Goal: Task Accomplishment & Management: Complete application form

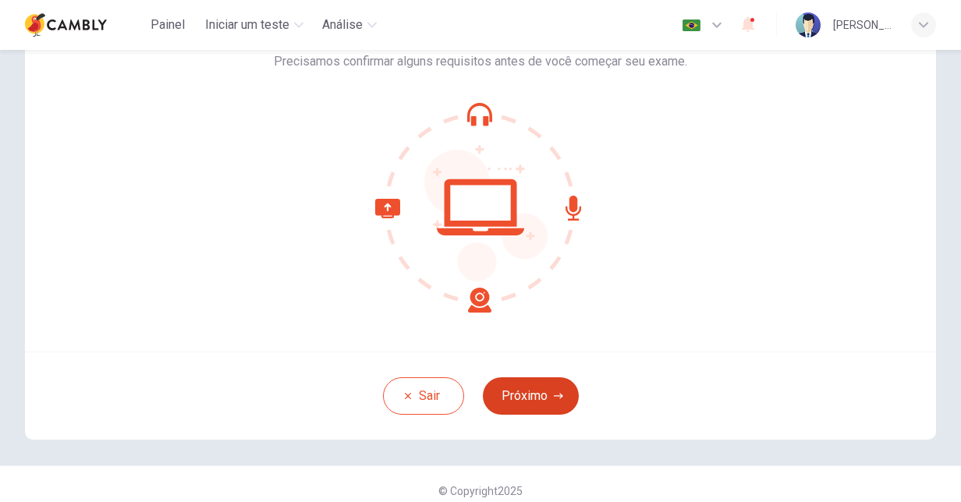
scroll to position [105, 0]
click at [530, 383] on button "Próximo" at bounding box center [531, 395] width 96 height 37
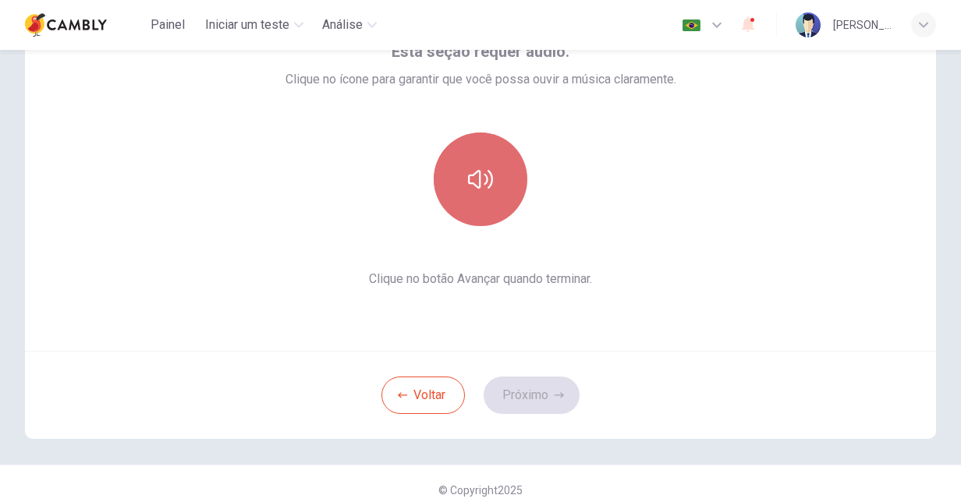
click at [491, 168] on button "button" at bounding box center [481, 180] width 94 height 94
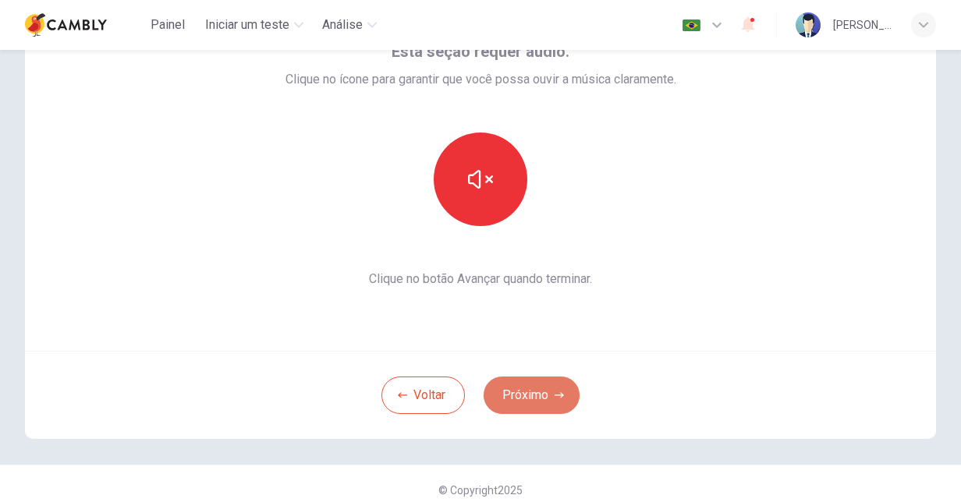
click at [535, 388] on button "Próximo" at bounding box center [532, 395] width 96 height 37
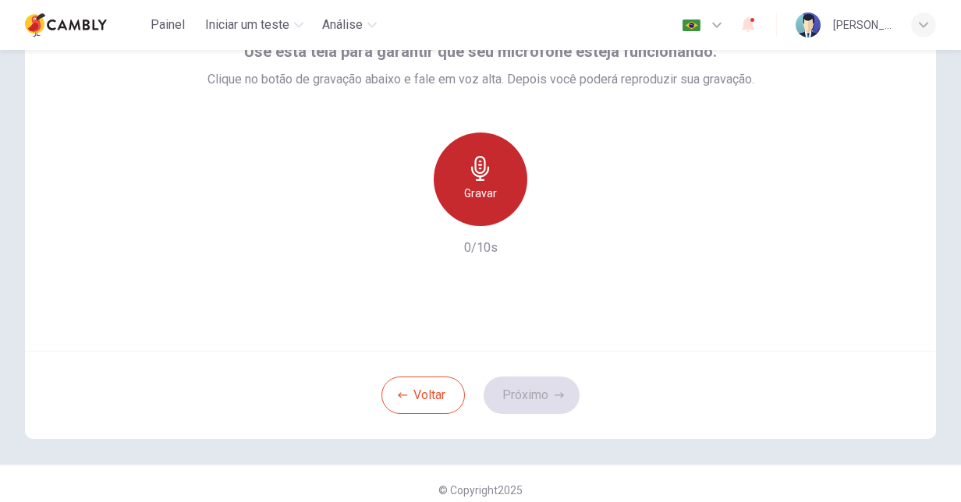
click at [482, 186] on h6 "Gravar" at bounding box center [480, 193] width 33 height 19
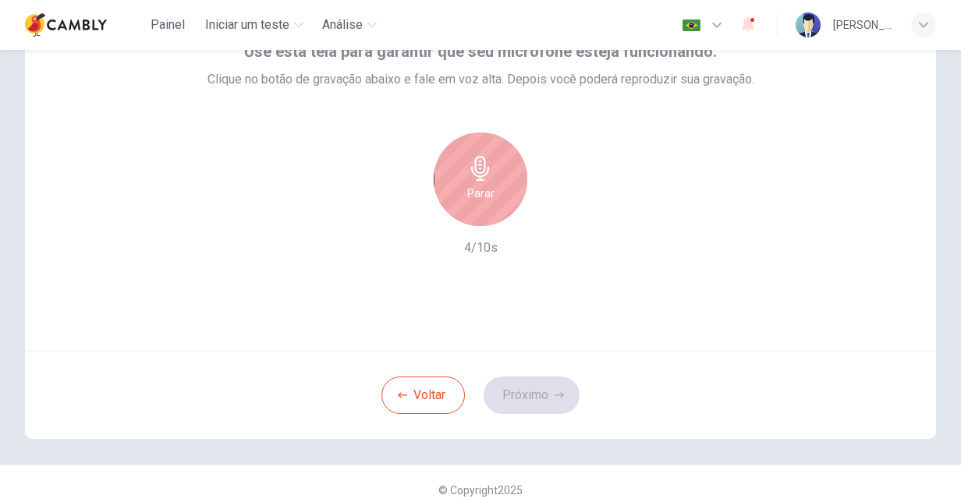
click at [475, 205] on div "Parar" at bounding box center [481, 180] width 94 height 94
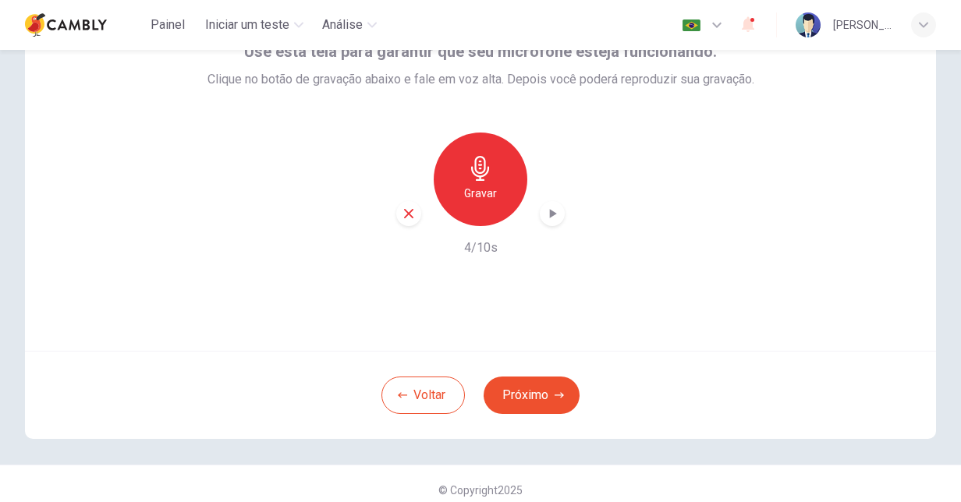
click at [546, 229] on div "Gravar 4/10s" at bounding box center [480, 195] width 547 height 125
click at [546, 225] on div "button" at bounding box center [552, 213] width 25 height 25
click at [540, 403] on button "Próximo" at bounding box center [532, 395] width 96 height 37
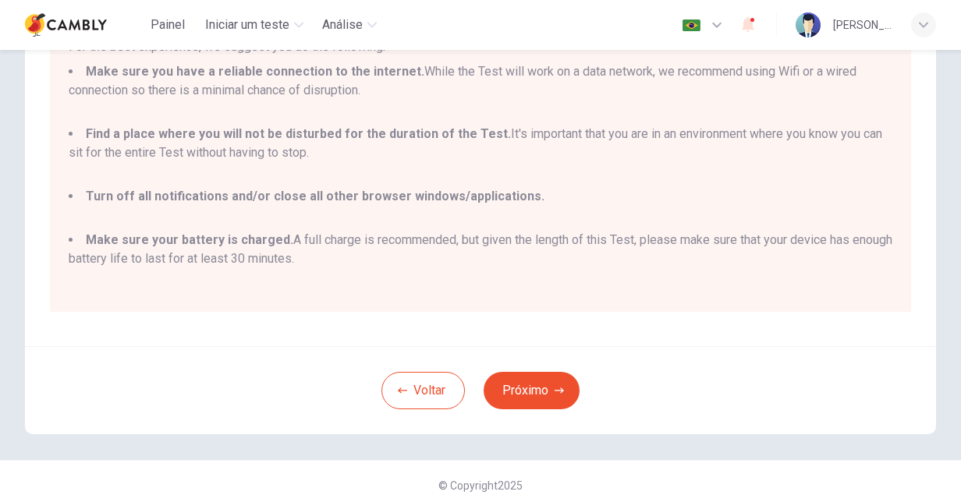
scroll to position [250, 0]
click at [538, 388] on button "Próximo" at bounding box center [532, 389] width 96 height 37
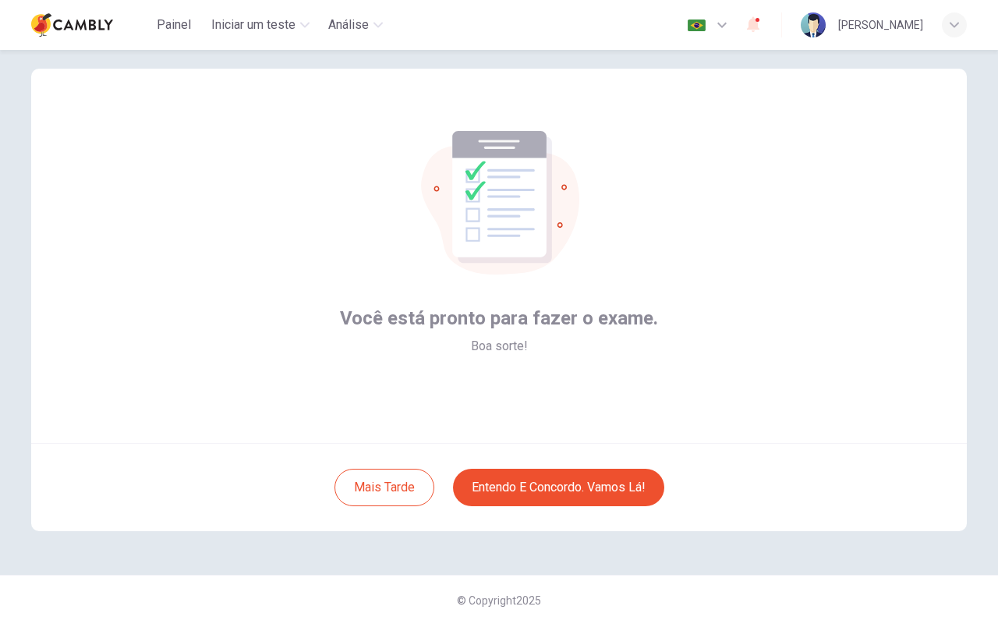
scroll to position [0, 0]
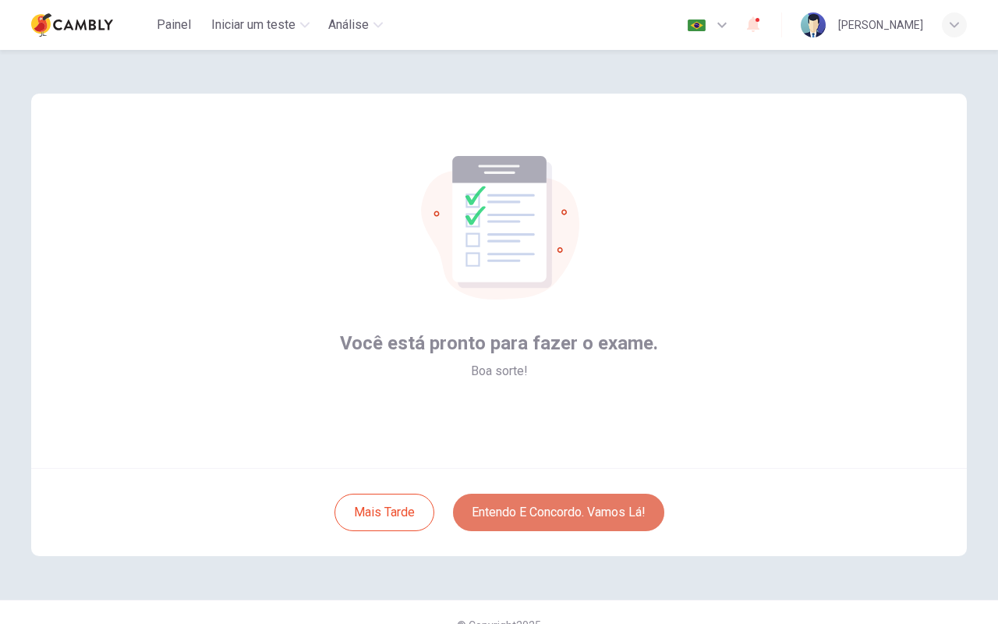
click at [505, 502] on button "Entendo e concordo. Vamos lá!" at bounding box center [558, 512] width 211 height 37
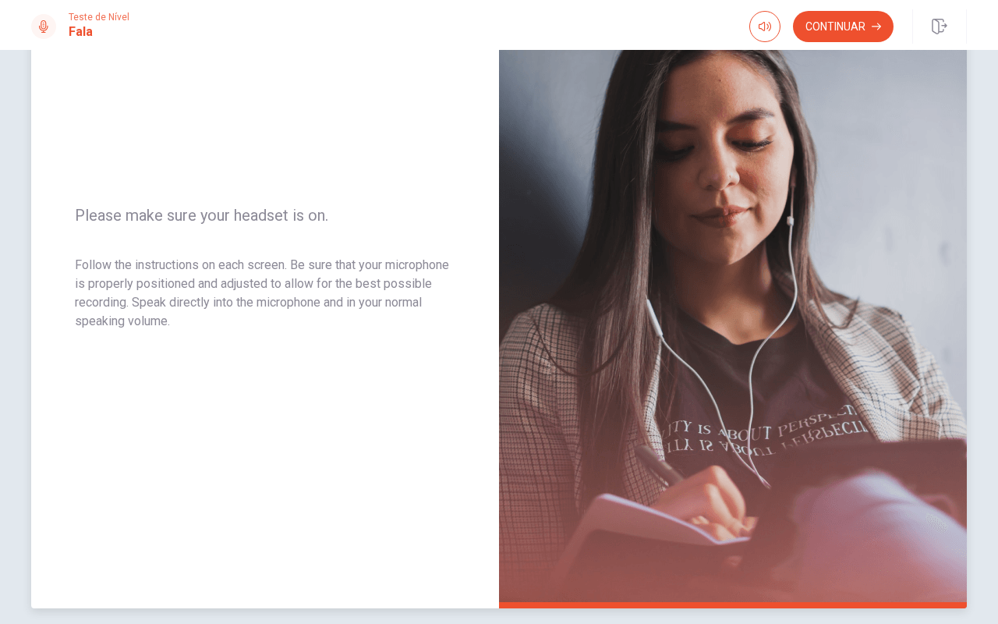
scroll to position [161, 0]
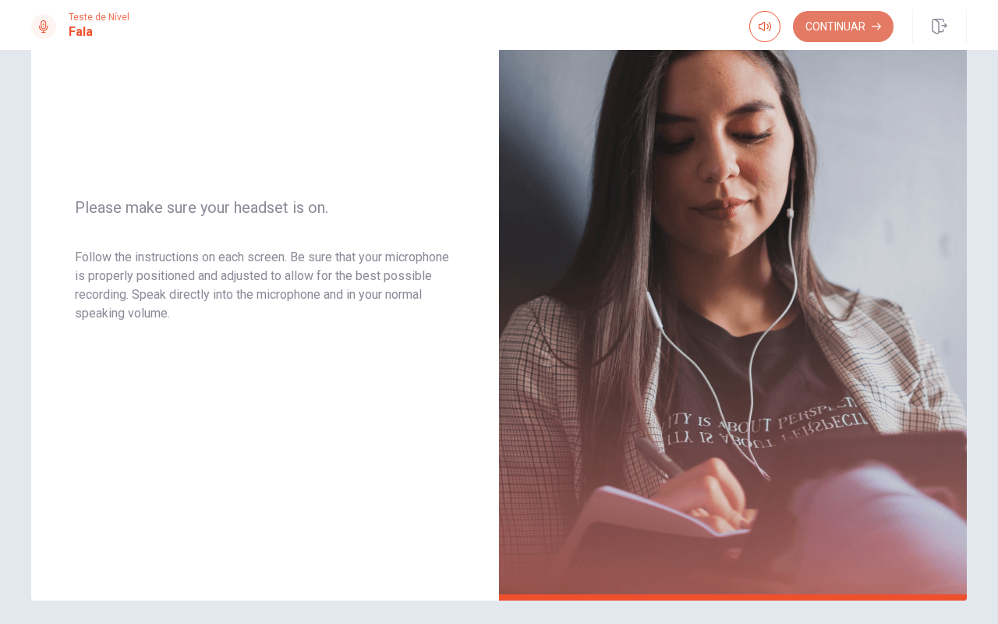
click at [850, 20] on button "Continuar" at bounding box center [843, 26] width 101 height 31
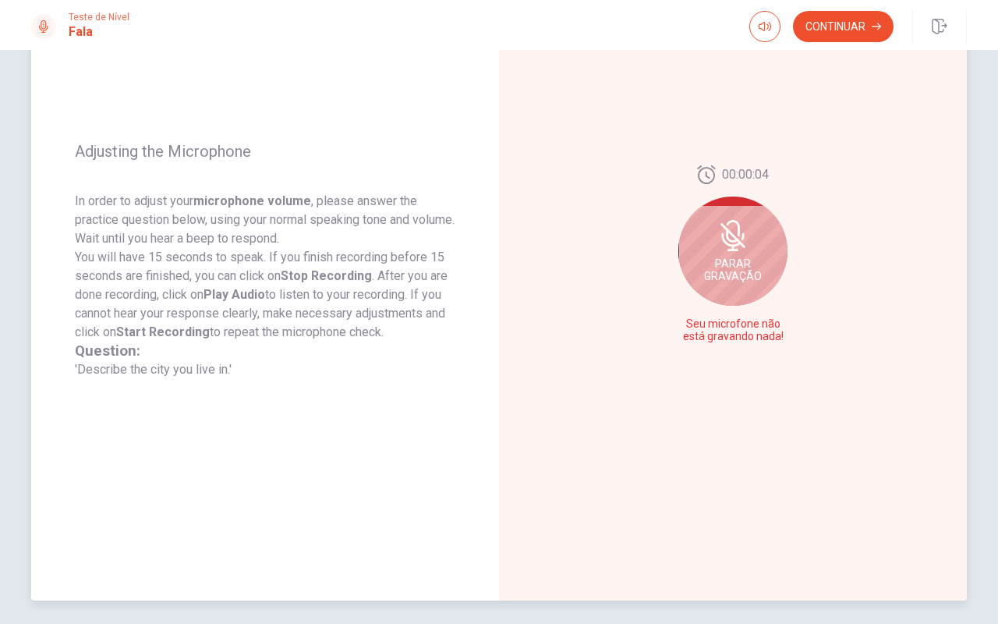
click at [732, 263] on span "Parar Gravação" at bounding box center [733, 269] width 58 height 25
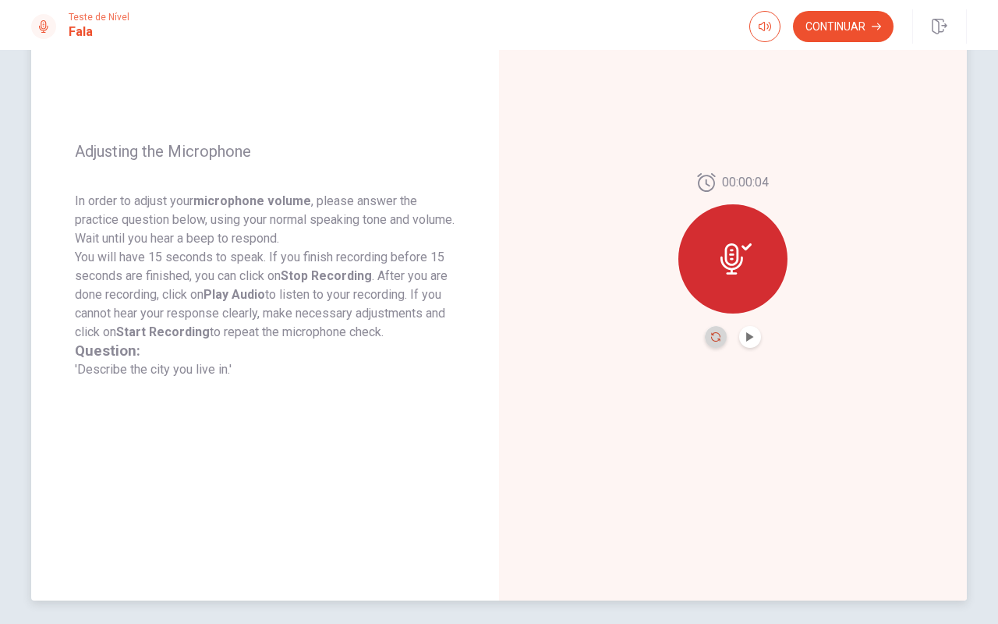
click at [713, 340] on icon "Record Again" at bounding box center [715, 336] width 9 height 9
click at [746, 332] on icon "Play Audio" at bounding box center [750, 336] width 9 height 9
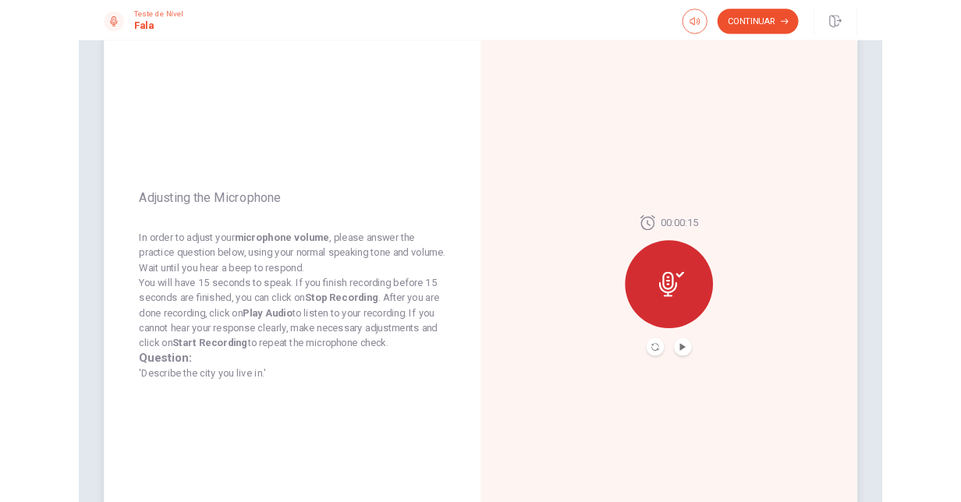
scroll to position [0, 0]
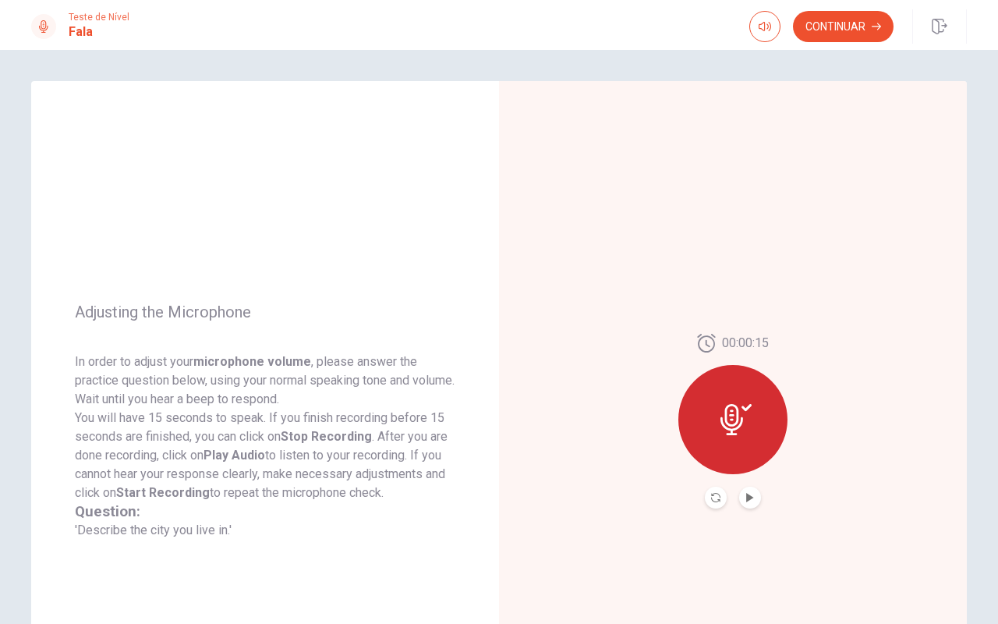
click at [285, 41] on div "Teste de Nível Fala Continuar" at bounding box center [499, 26] width 986 height 34
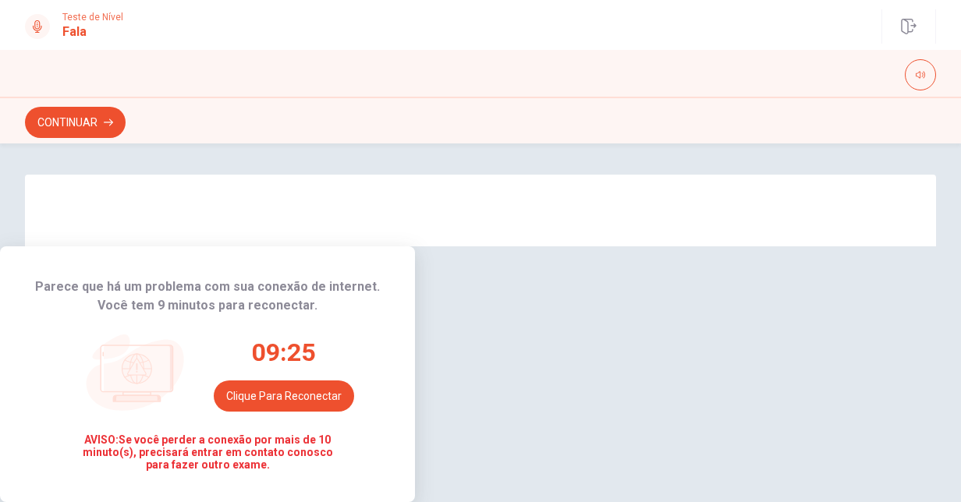
click at [354, 381] on button "Clique para reconectar" at bounding box center [284, 396] width 140 height 31
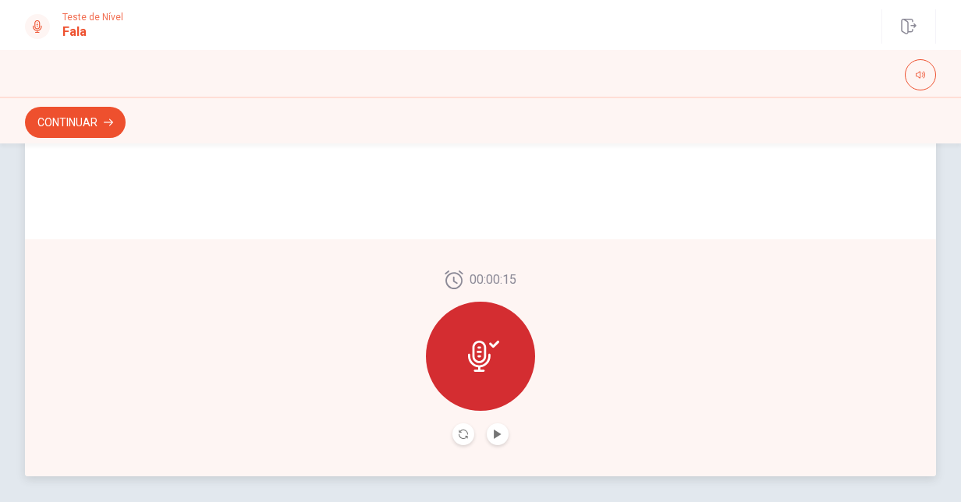
scroll to position [367, 0]
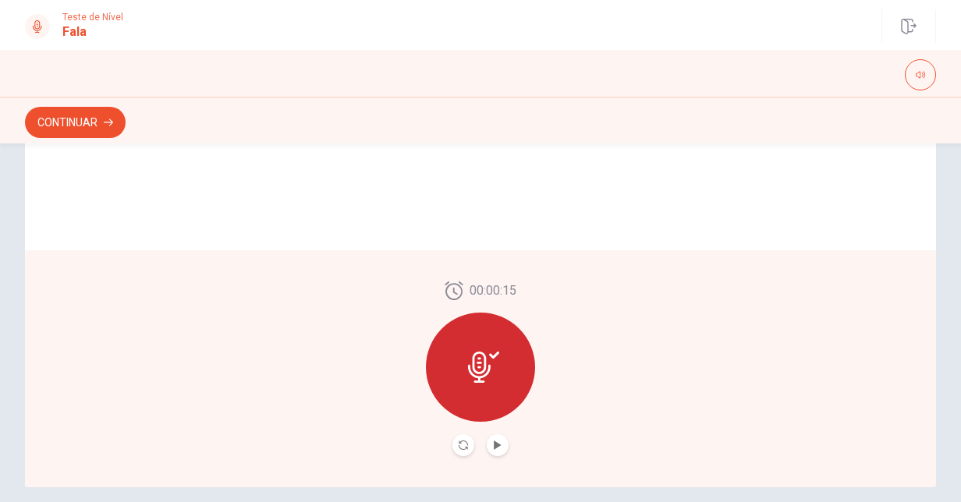
click at [438, 332] on div at bounding box center [480, 367] width 109 height 109
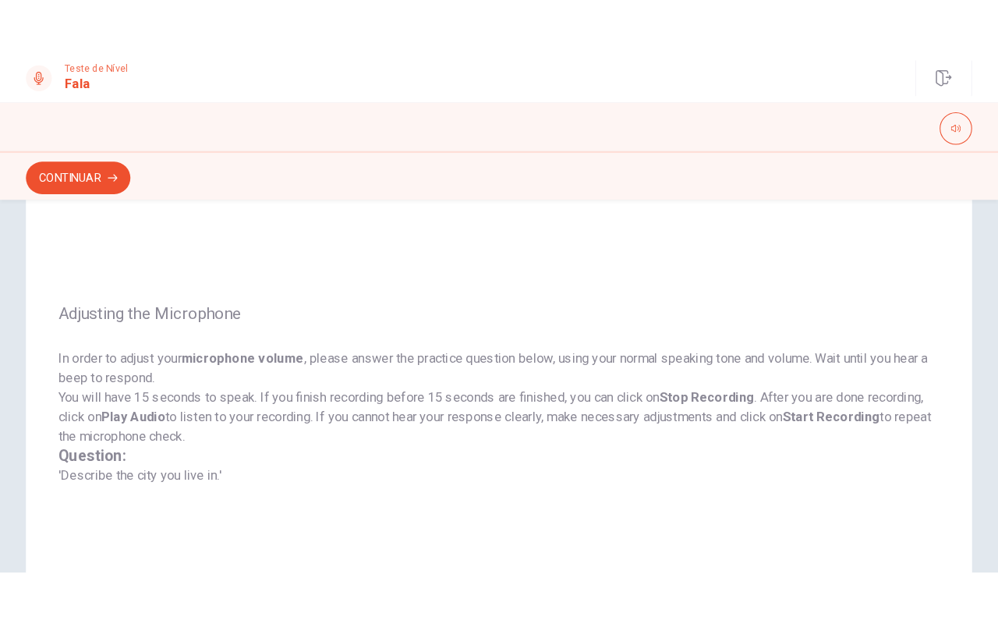
scroll to position [0, 0]
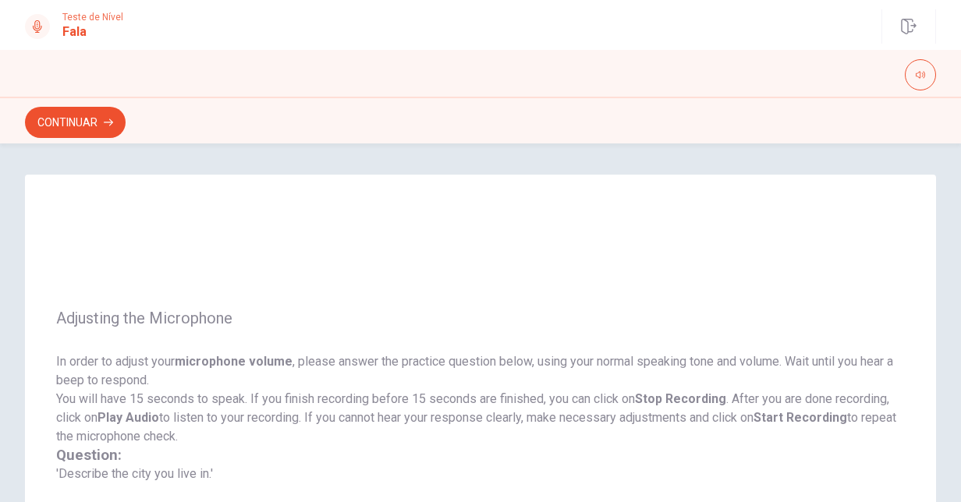
click at [797, 248] on div "Adjusting the Microphone In order to adjust your microphone volume , please ans…" at bounding box center [480, 396] width 911 height 443
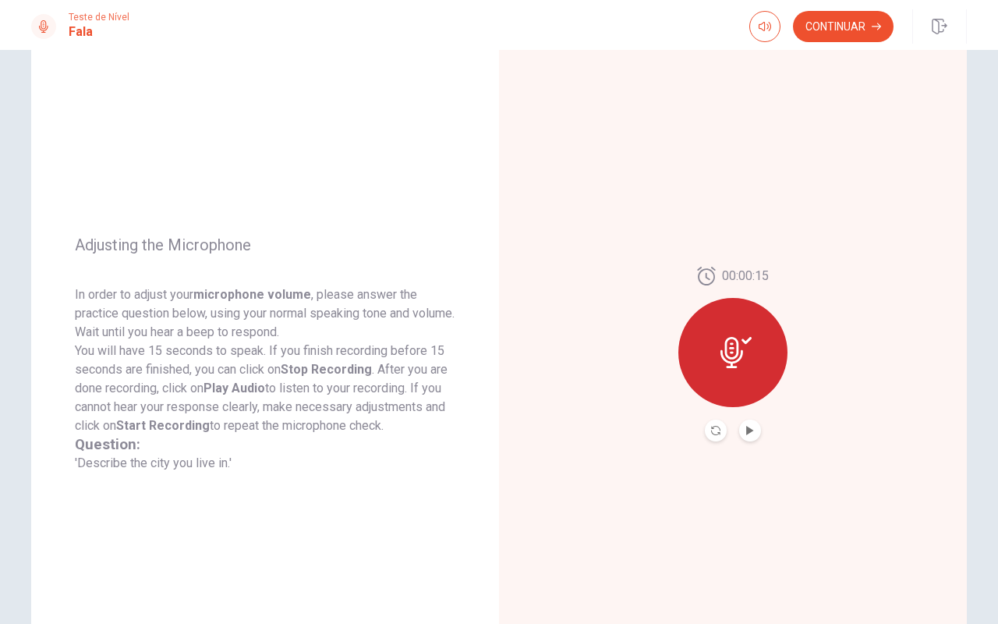
scroll to position [68, 0]
click at [716, 342] on div at bounding box center [733, 351] width 109 height 109
click at [708, 423] on button "Record Again" at bounding box center [716, 430] width 22 height 22
click at [747, 422] on button "Play Audio" at bounding box center [750, 430] width 22 height 22
click at [852, 29] on button "Continuar" at bounding box center [843, 26] width 101 height 31
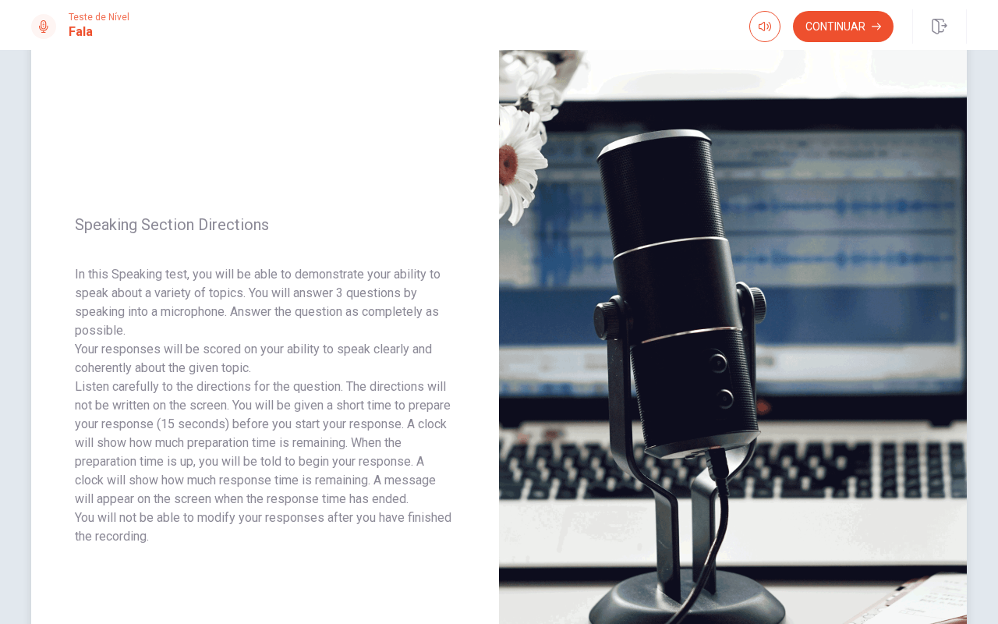
scroll to position [0, 0]
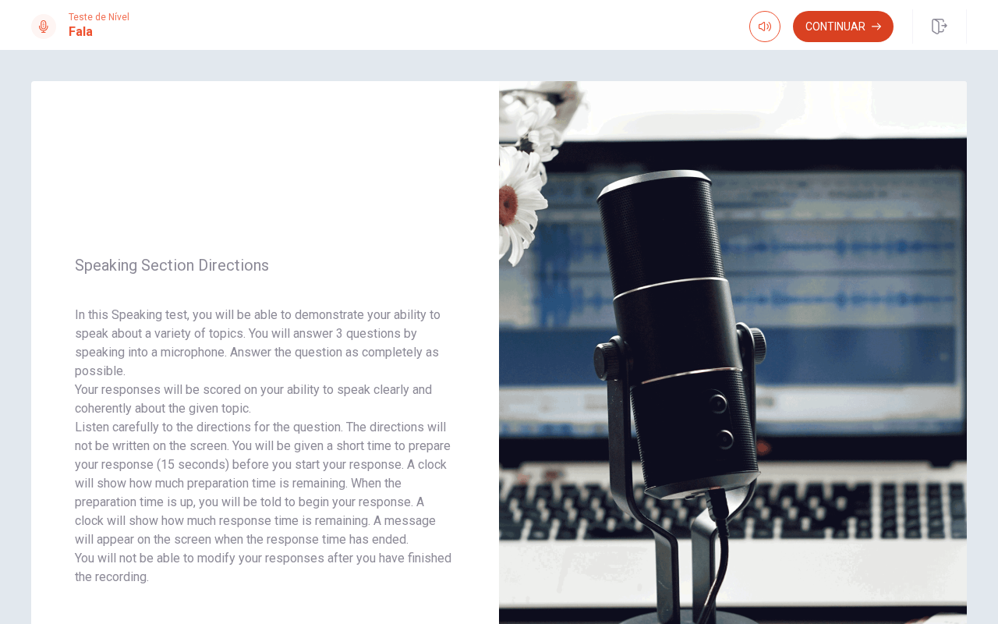
click at [855, 34] on button "Continuar" at bounding box center [843, 26] width 101 height 31
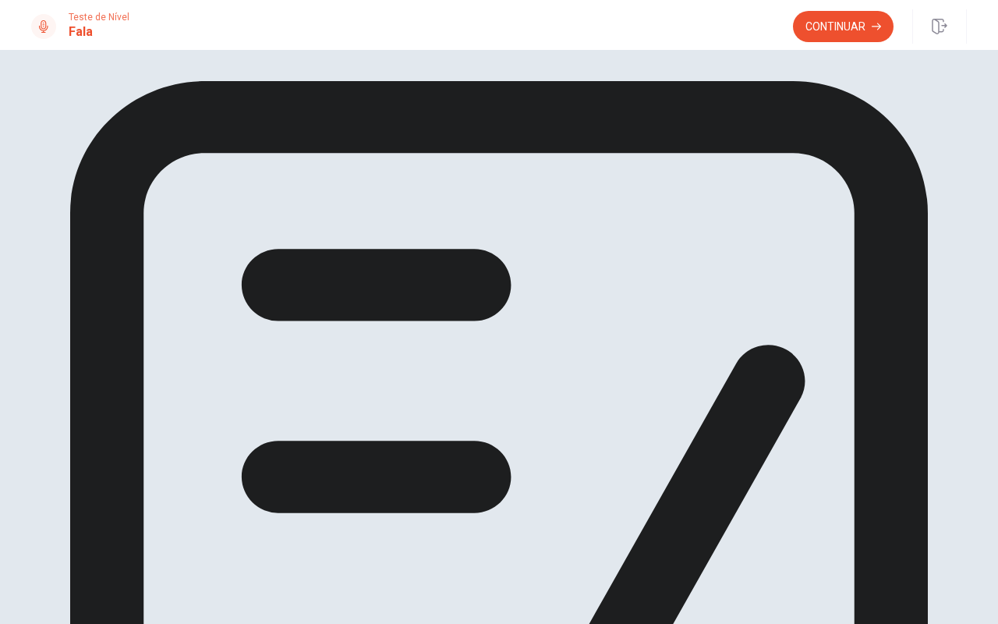
click at [642, 230] on div "Você viu todas as perguntas na seção de Fala Clique em continuar para avançar." at bounding box center [499, 561] width 936 height 960
click at [825, 24] on button "Continuar" at bounding box center [843, 26] width 101 height 31
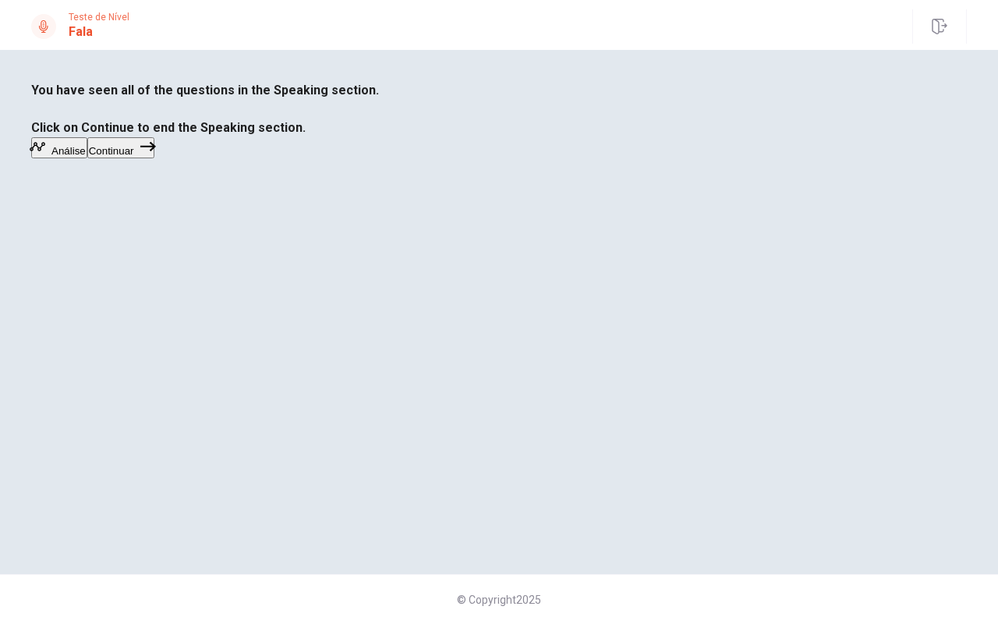
click at [154, 158] on button "Continuar" at bounding box center [120, 147] width 67 height 21
